Goal: Obtain resource: Download file/media

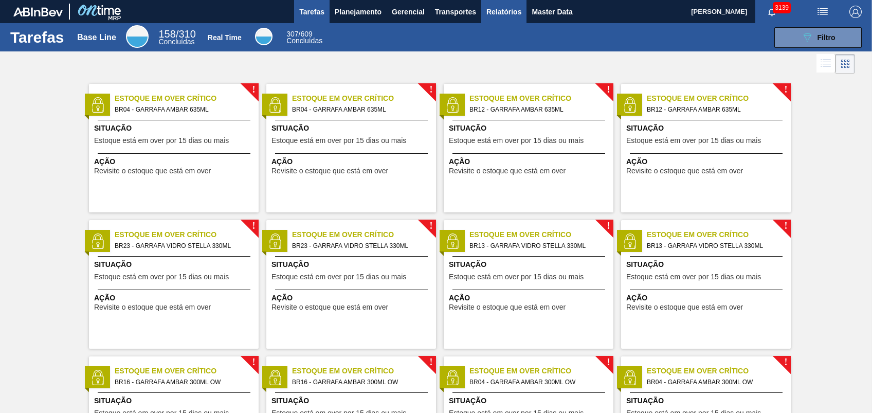
click at [508, 19] on button "Relatórios" at bounding box center [503, 11] width 45 height 23
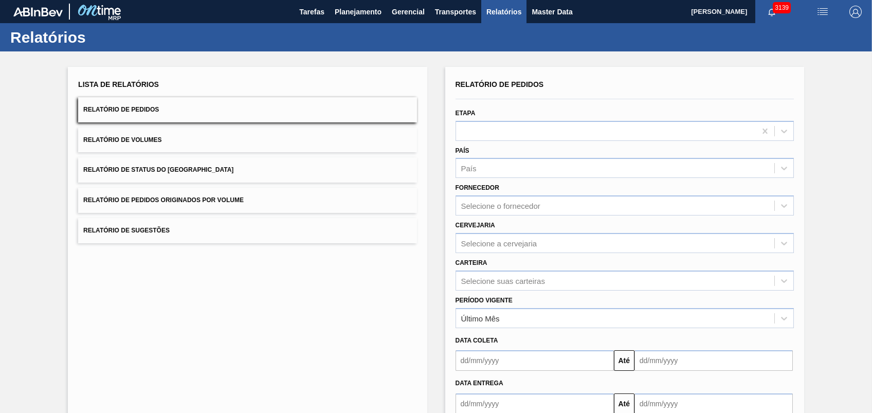
click at [167, 197] on span "Relatório de Pedidos Originados por Volume" at bounding box center [163, 199] width 160 height 7
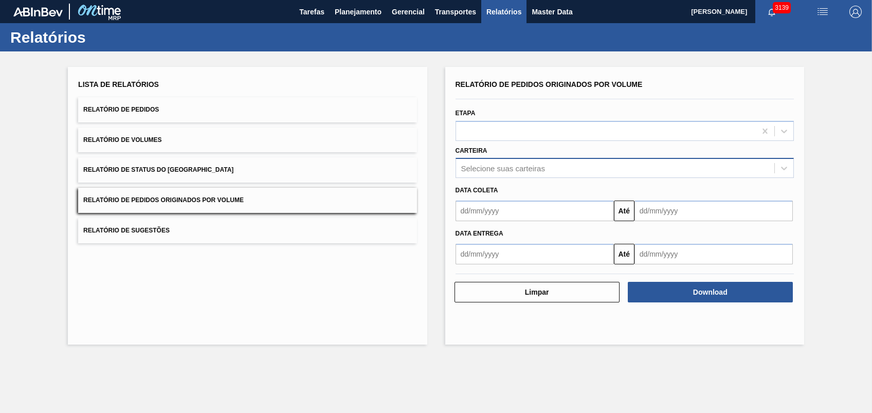
click at [573, 167] on div "Selecione suas carteiras" at bounding box center [615, 168] width 318 height 15
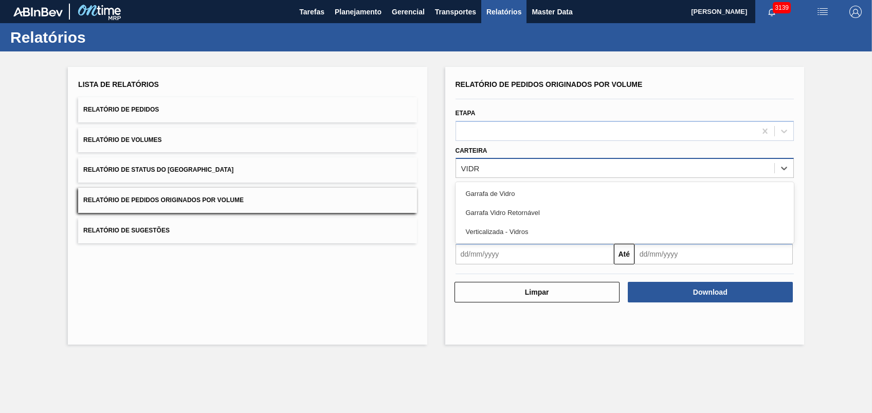
type input "VIDRO"
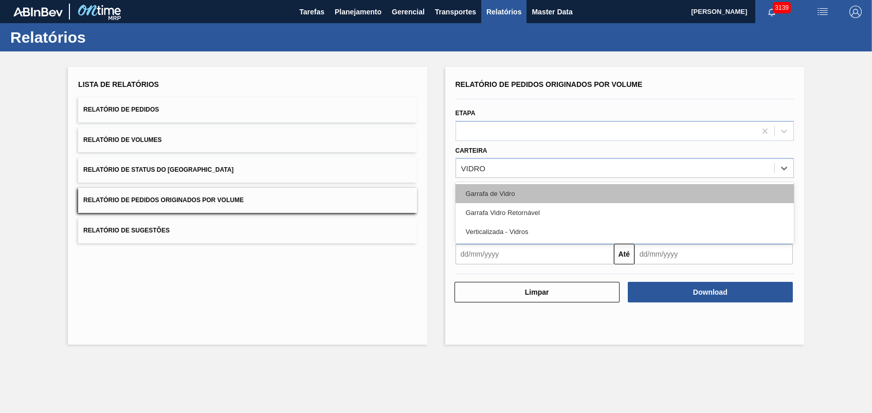
click at [534, 186] on div "Garrafa de Vidro" at bounding box center [624, 193] width 338 height 19
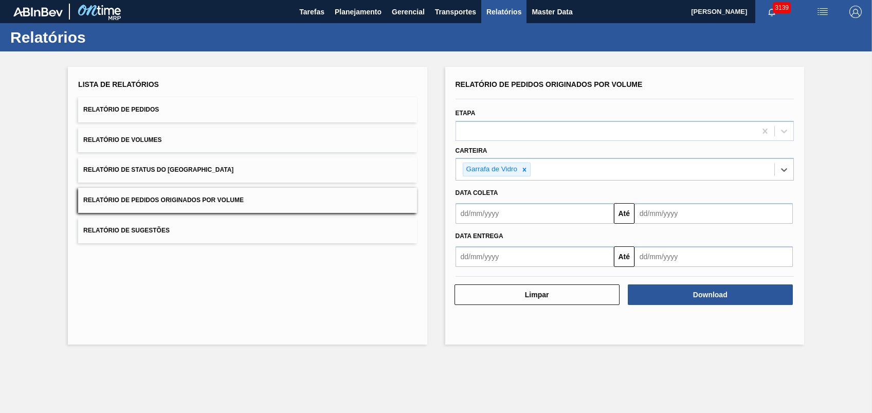
click at [531, 210] on input "text" at bounding box center [534, 213] width 158 height 21
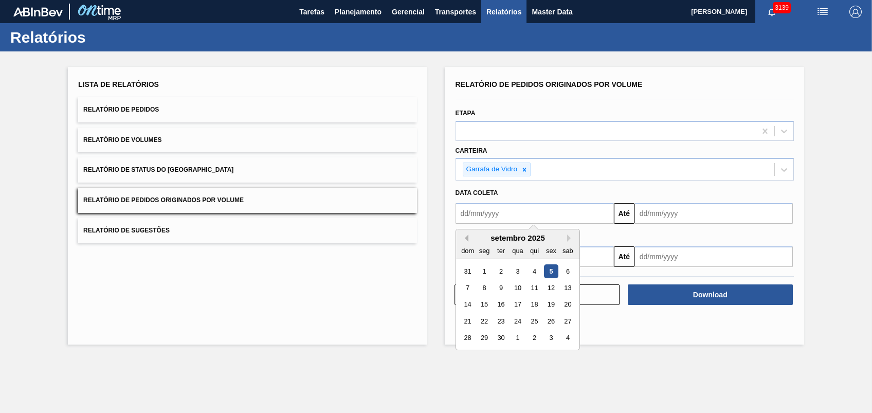
click at [463, 235] on button "Previous Month" at bounding box center [464, 237] width 7 height 7
click at [547, 270] on div "1" at bounding box center [551, 271] width 14 height 14
type input "[DATE]"
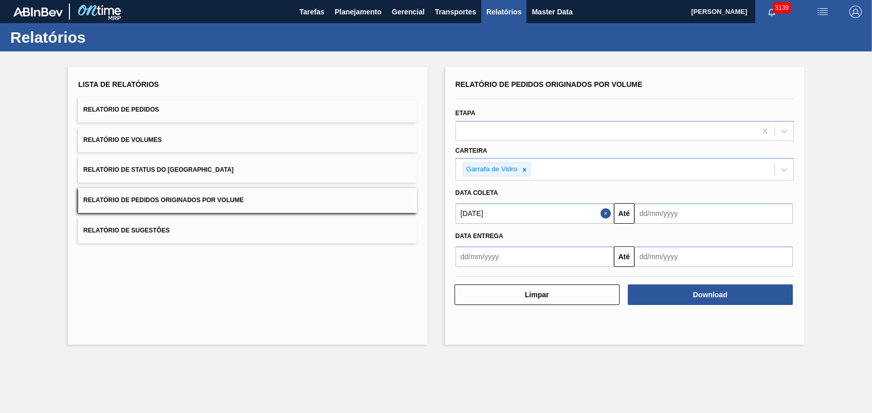
click at [668, 226] on div "Data entrega Até" at bounding box center [624, 245] width 346 height 43
click at [672, 218] on input "text" at bounding box center [713, 213] width 158 height 21
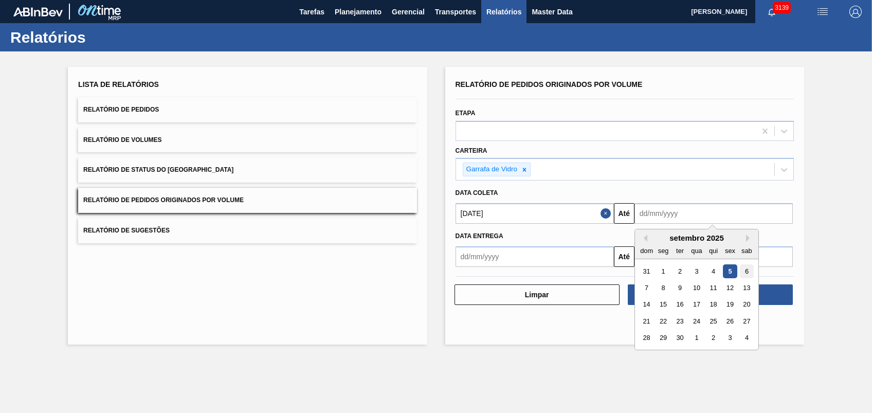
click at [744, 270] on div "6" at bounding box center [747, 271] width 14 height 14
type input "[DATE]"
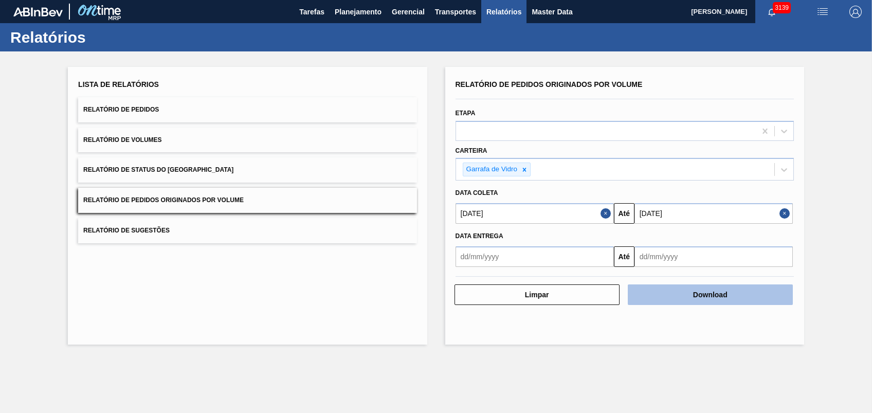
click at [698, 292] on button "Download" at bounding box center [710, 294] width 165 height 21
